Goal: Task Accomplishment & Management: Use online tool/utility

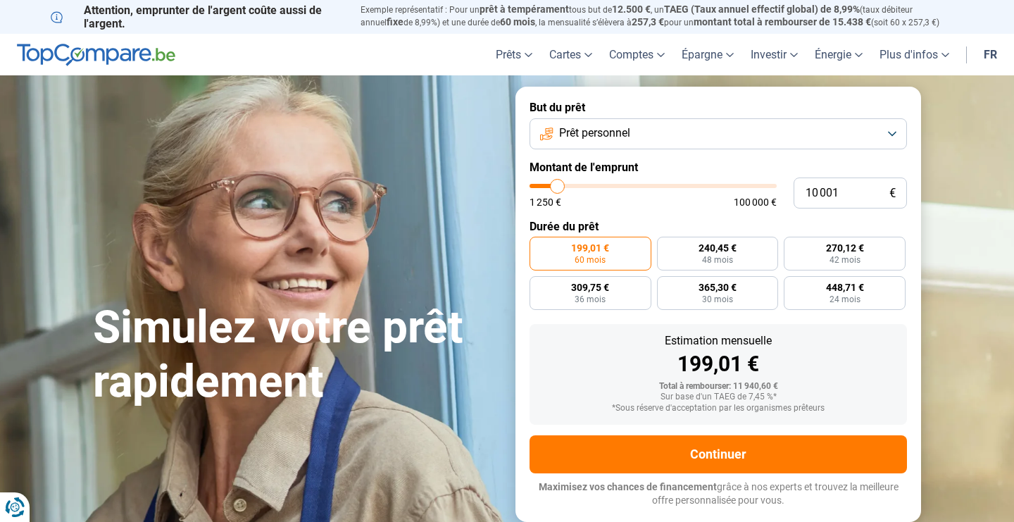
type input "24 000"
type input "24000"
click at [591, 184] on input "range" at bounding box center [652, 186] width 247 height 4
radio input "false"
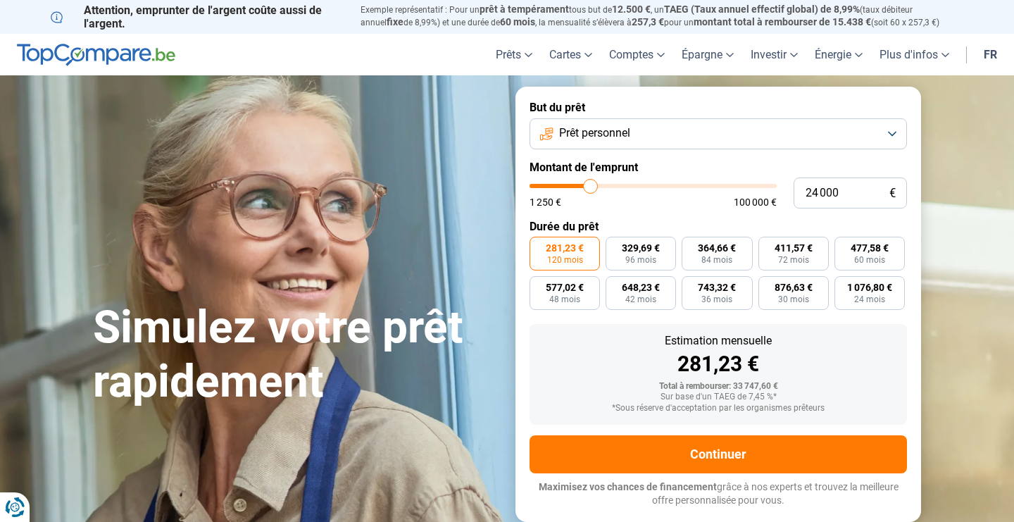
click at [589, 184] on input "range" at bounding box center [652, 186] width 247 height 4
click at [672, 130] on button "Prêt personnel" at bounding box center [717, 133] width 377 height 31
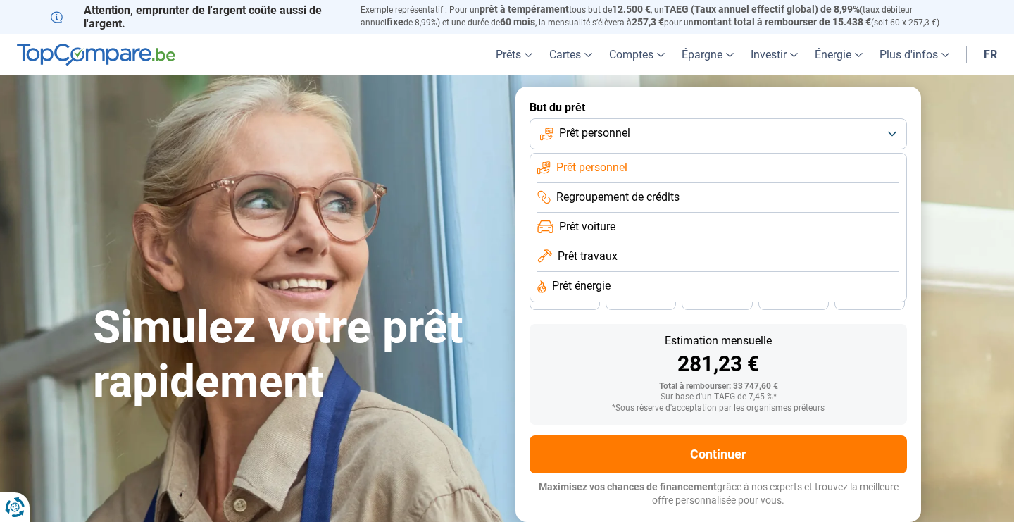
click at [593, 256] on span "Prêt travaux" at bounding box center [588, 255] width 60 height 15
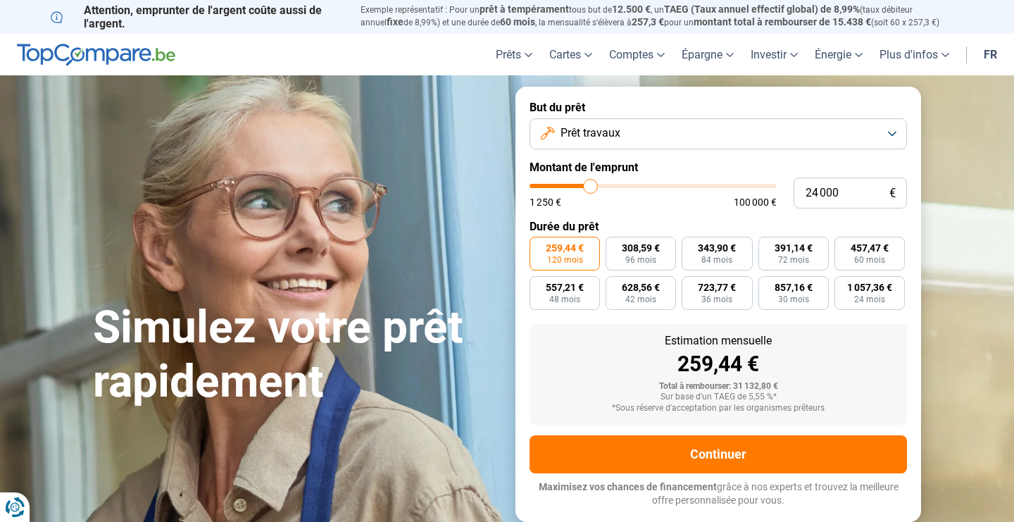
click at [962, 234] on section "Simulez votre prêt rapidement Simulez votre prêt rapidement But du prêt Prêt tr…" at bounding box center [507, 303] width 1014 height 457
